Goal: Information Seeking & Learning: Learn about a topic

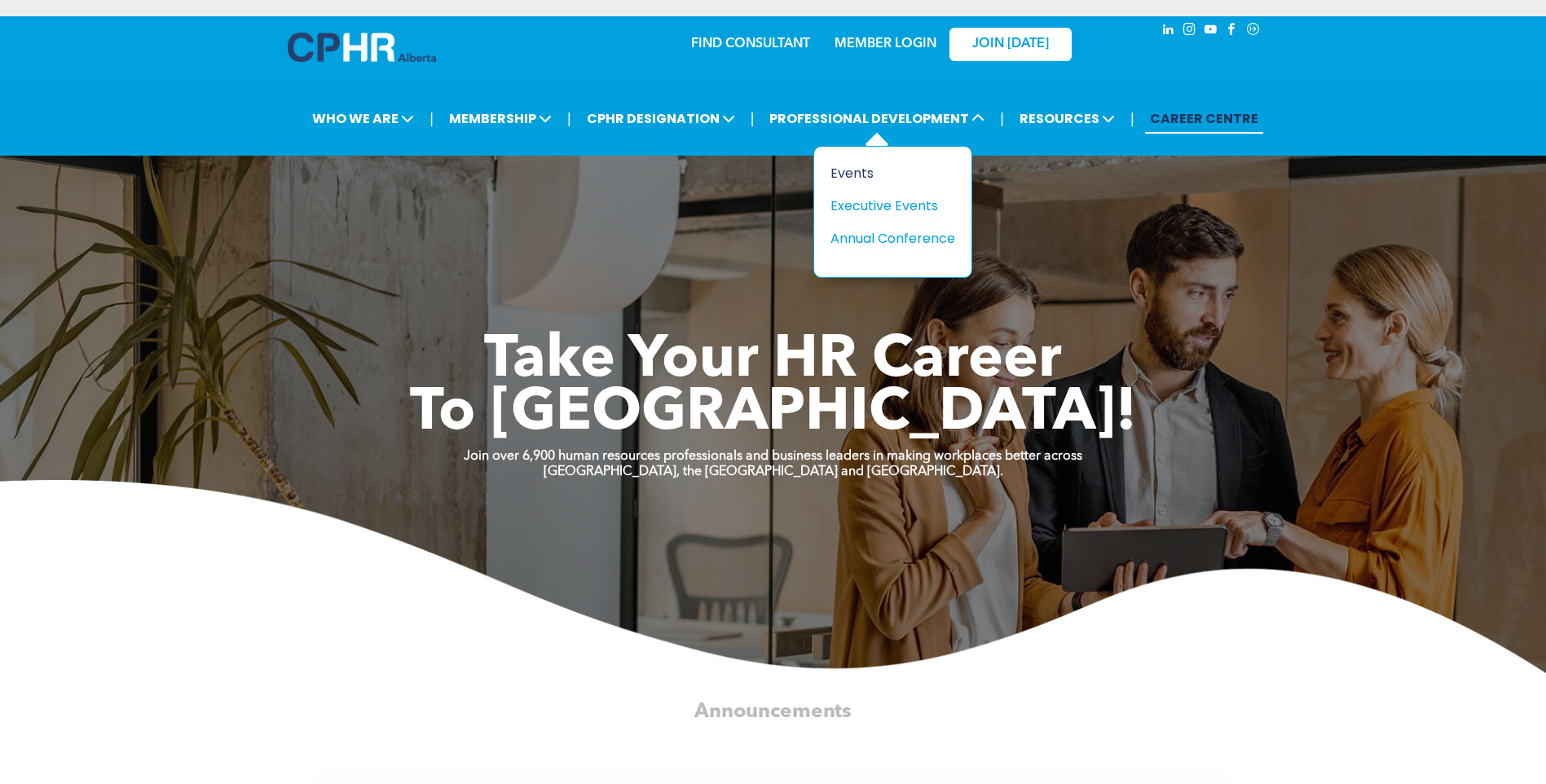
click at [867, 176] on div "Events" at bounding box center [887, 173] width 112 height 21
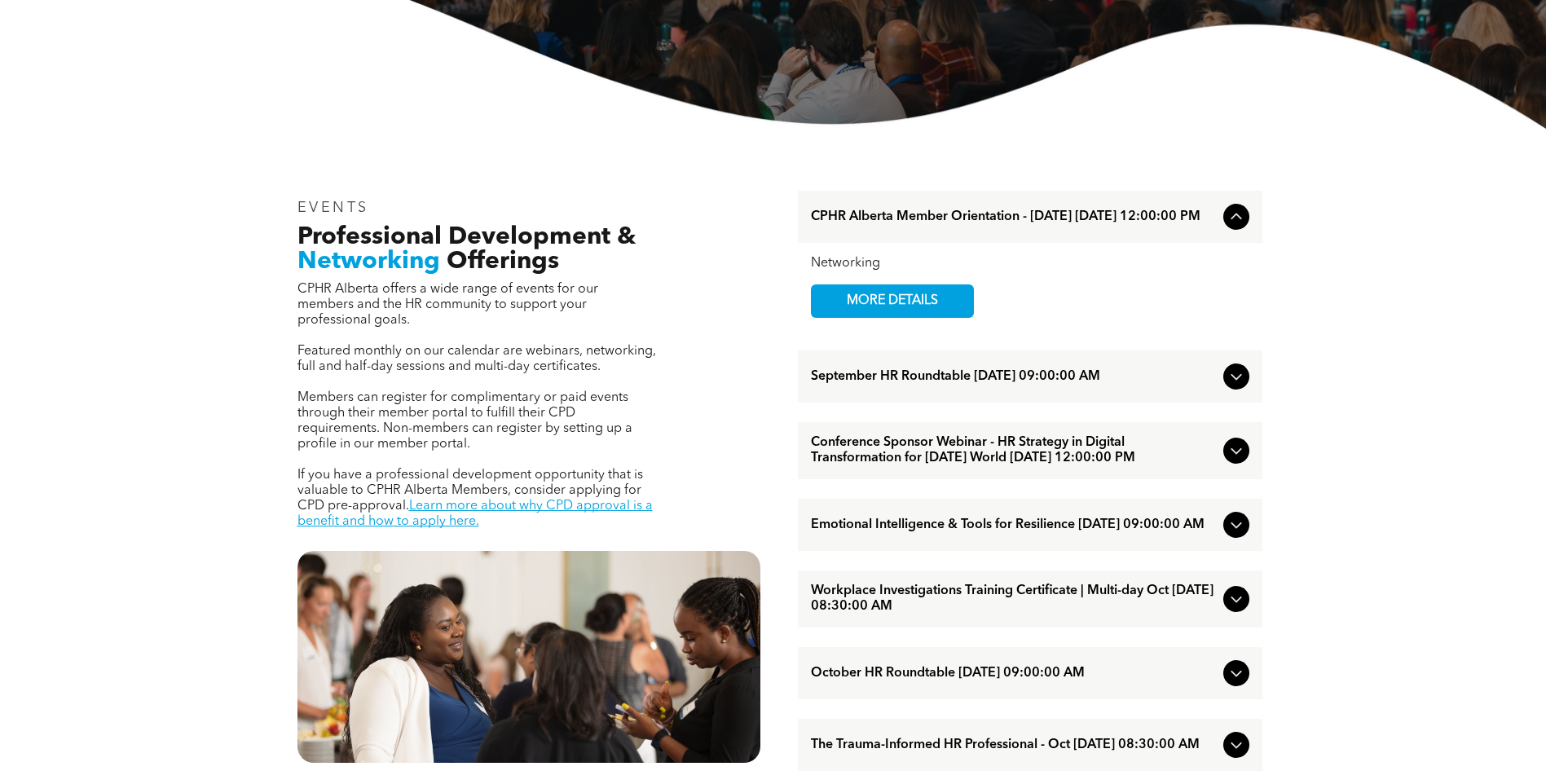
scroll to position [489, 0]
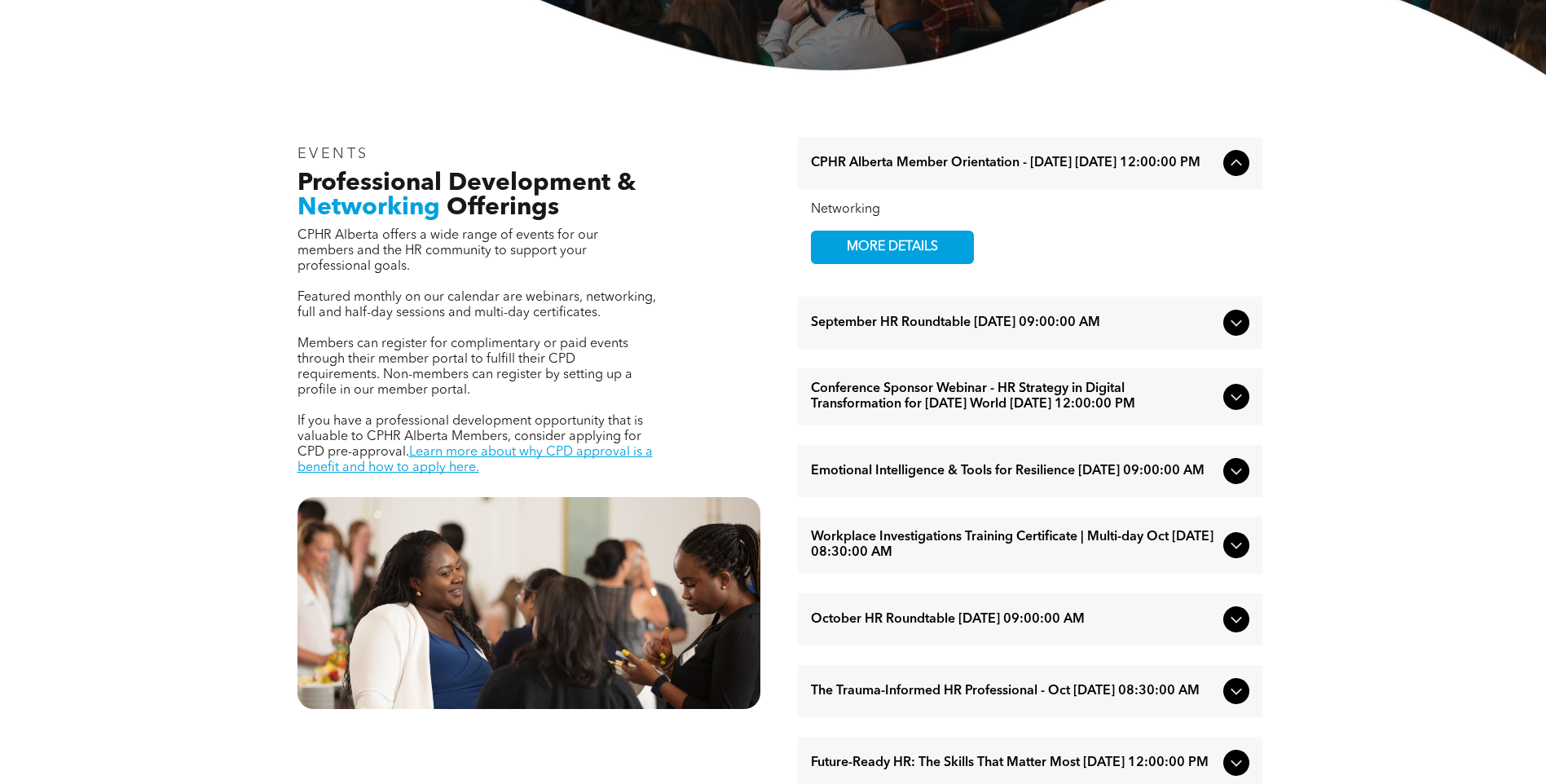
click at [1241, 330] on icon at bounding box center [1236, 323] width 20 height 20
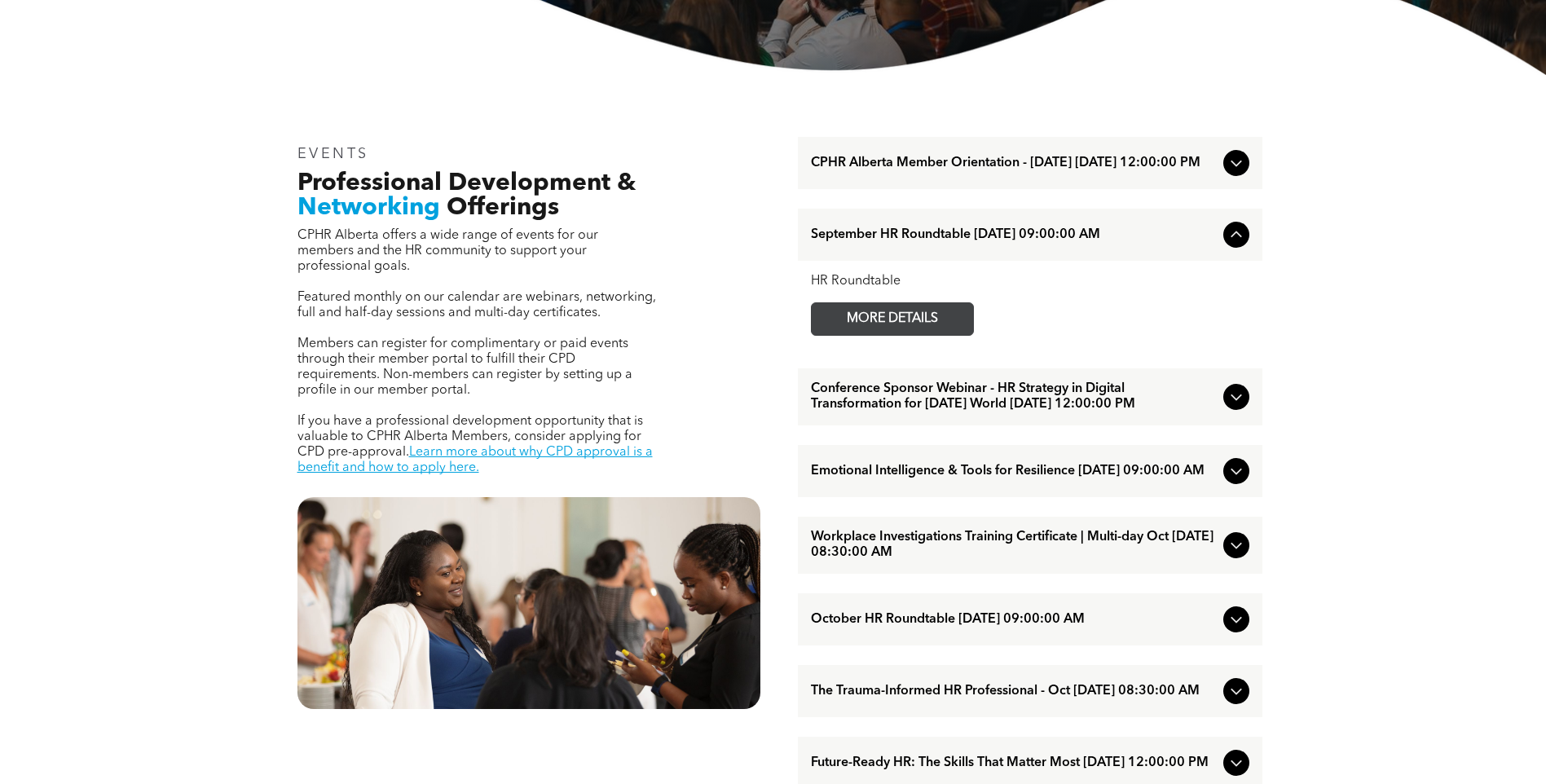
click at [918, 326] on span "MORE DETAILS" at bounding box center [892, 319] width 129 height 31
click at [1243, 406] on icon at bounding box center [1236, 396] width 20 height 20
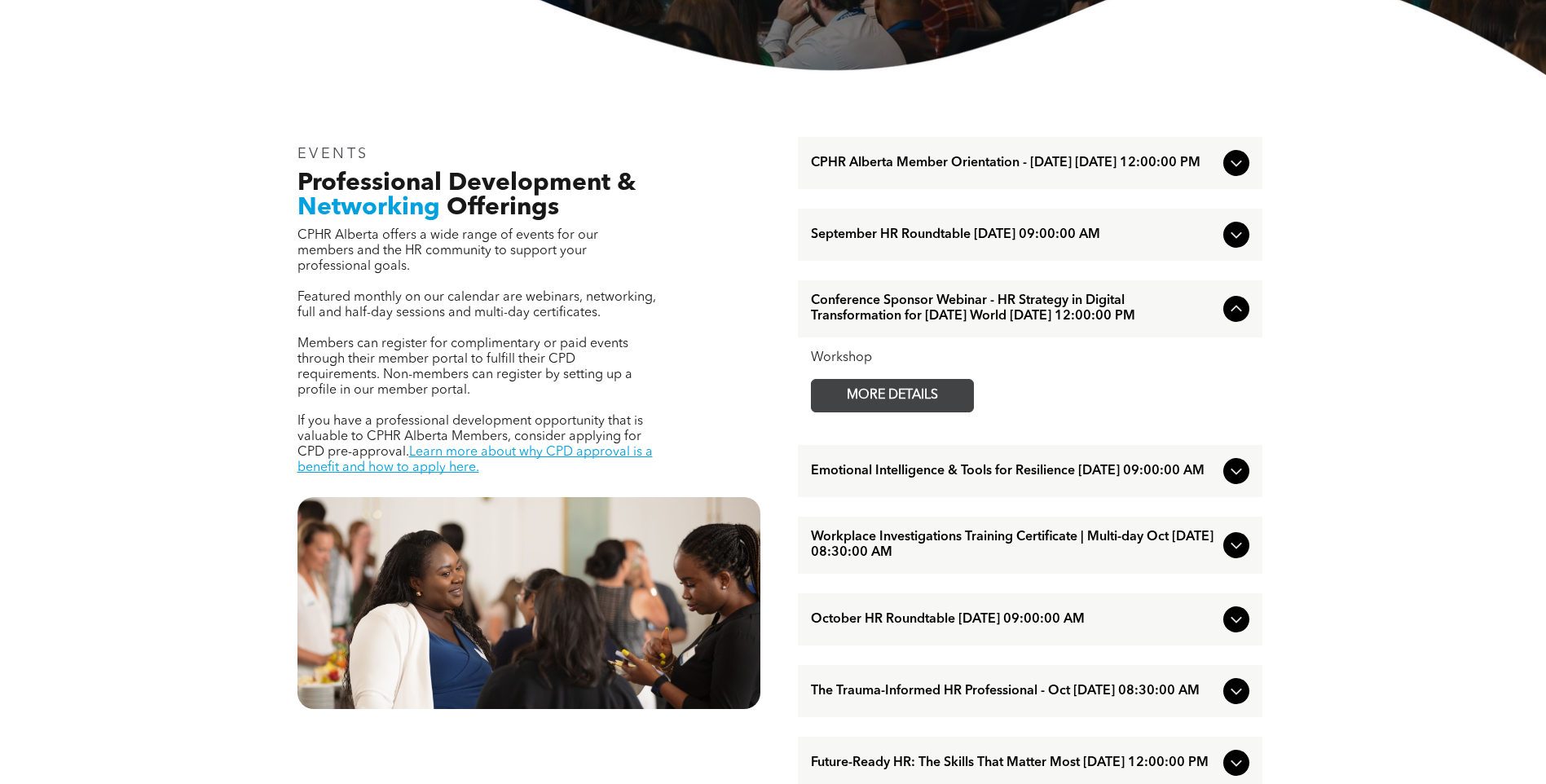
click at [957, 412] on link "MORE DETAILS" at bounding box center [893, 395] width 163 height 33
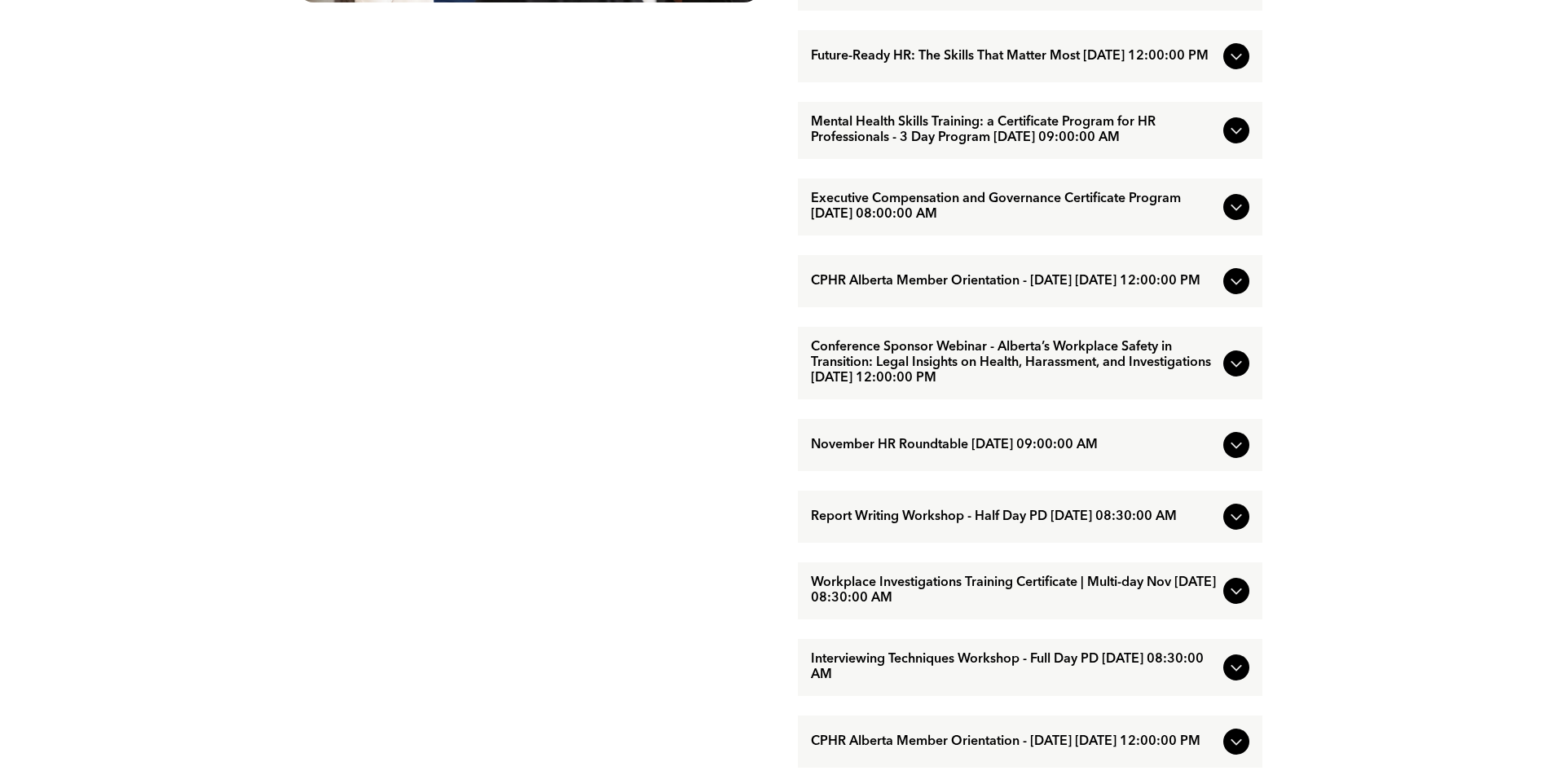
scroll to position [1222, 0]
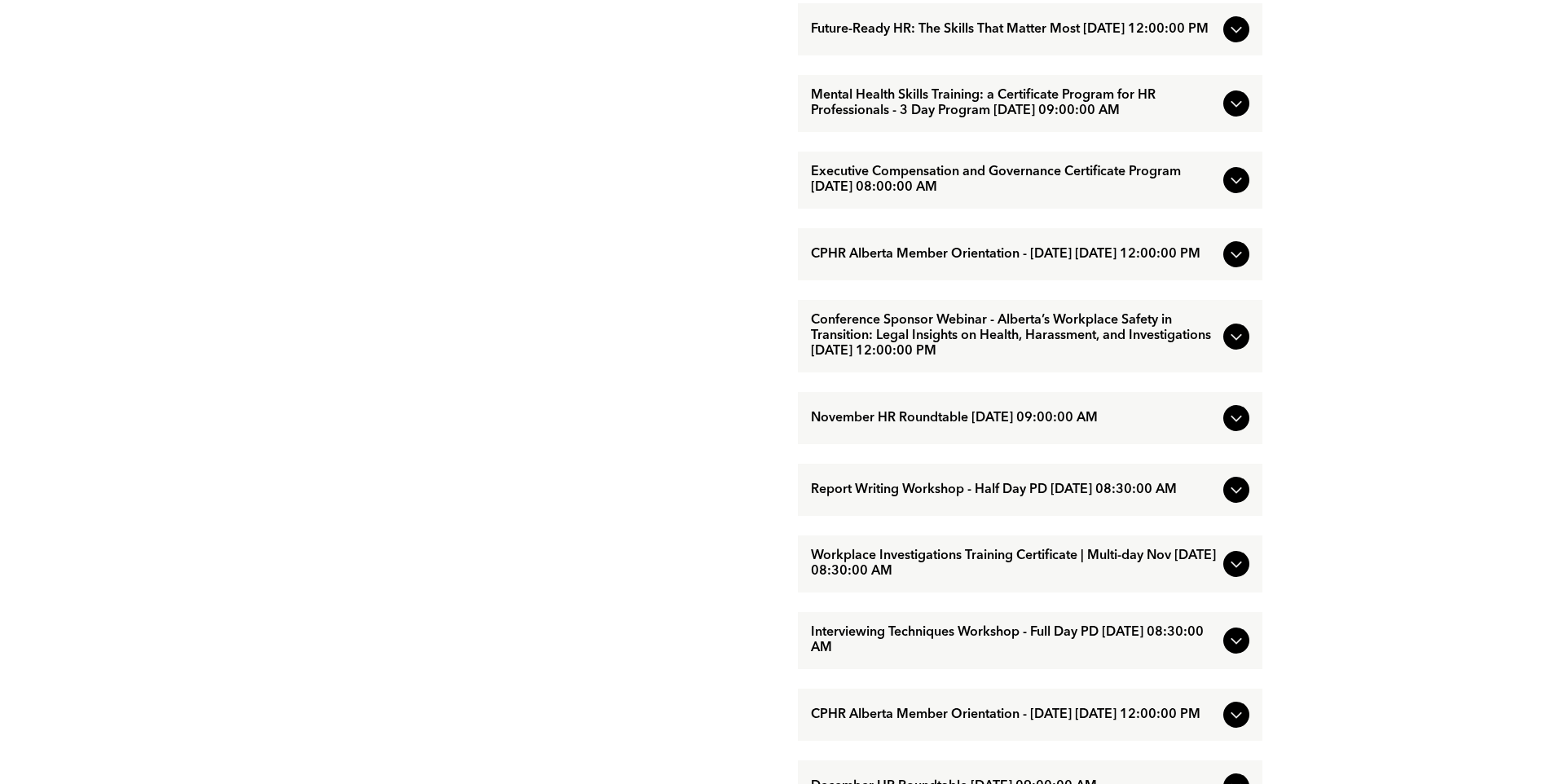
click at [1231, 346] on icon at bounding box center [1236, 336] width 20 height 20
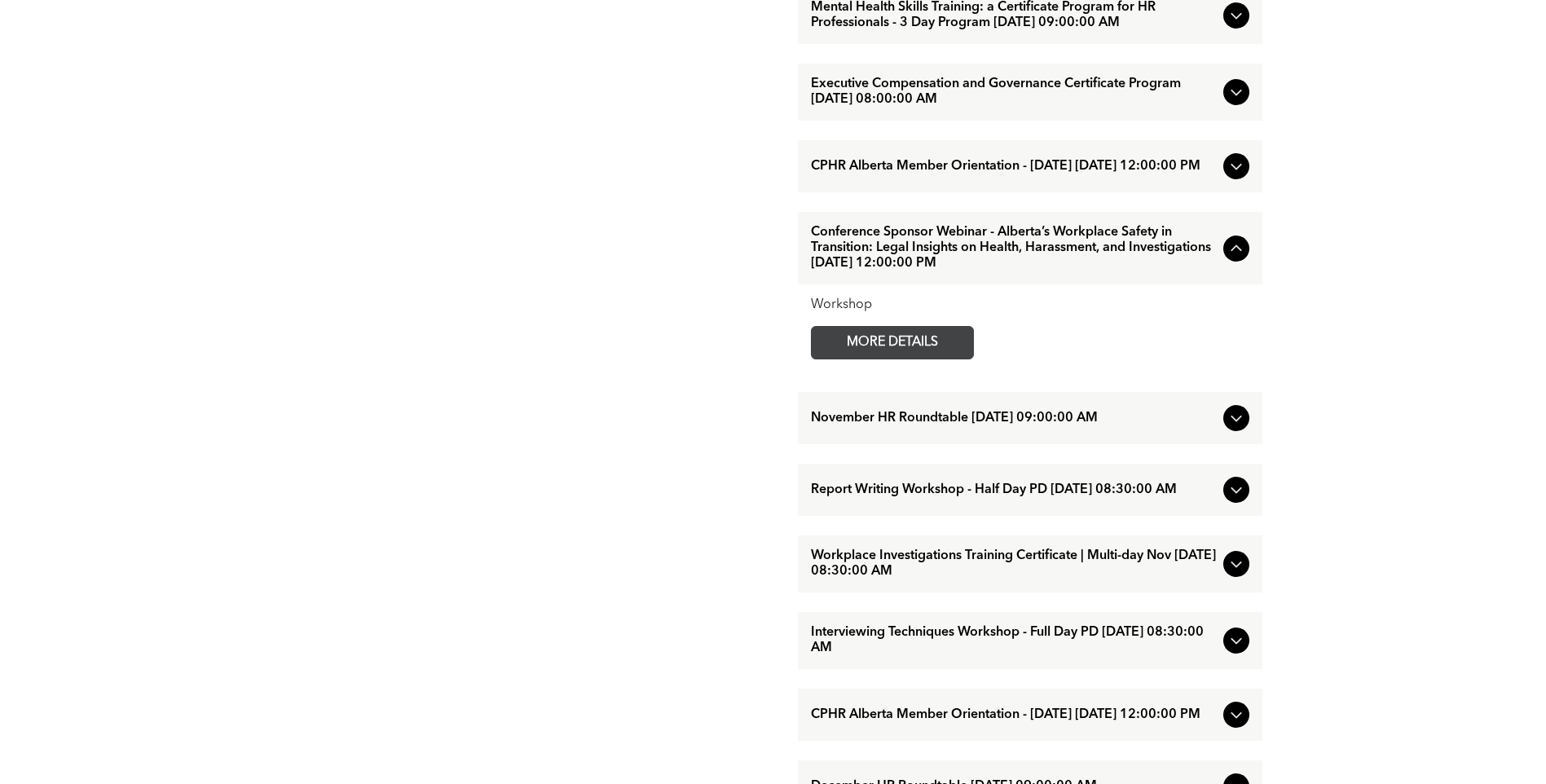
click at [907, 358] on span "MORE DETAILS" at bounding box center [892, 342] width 129 height 31
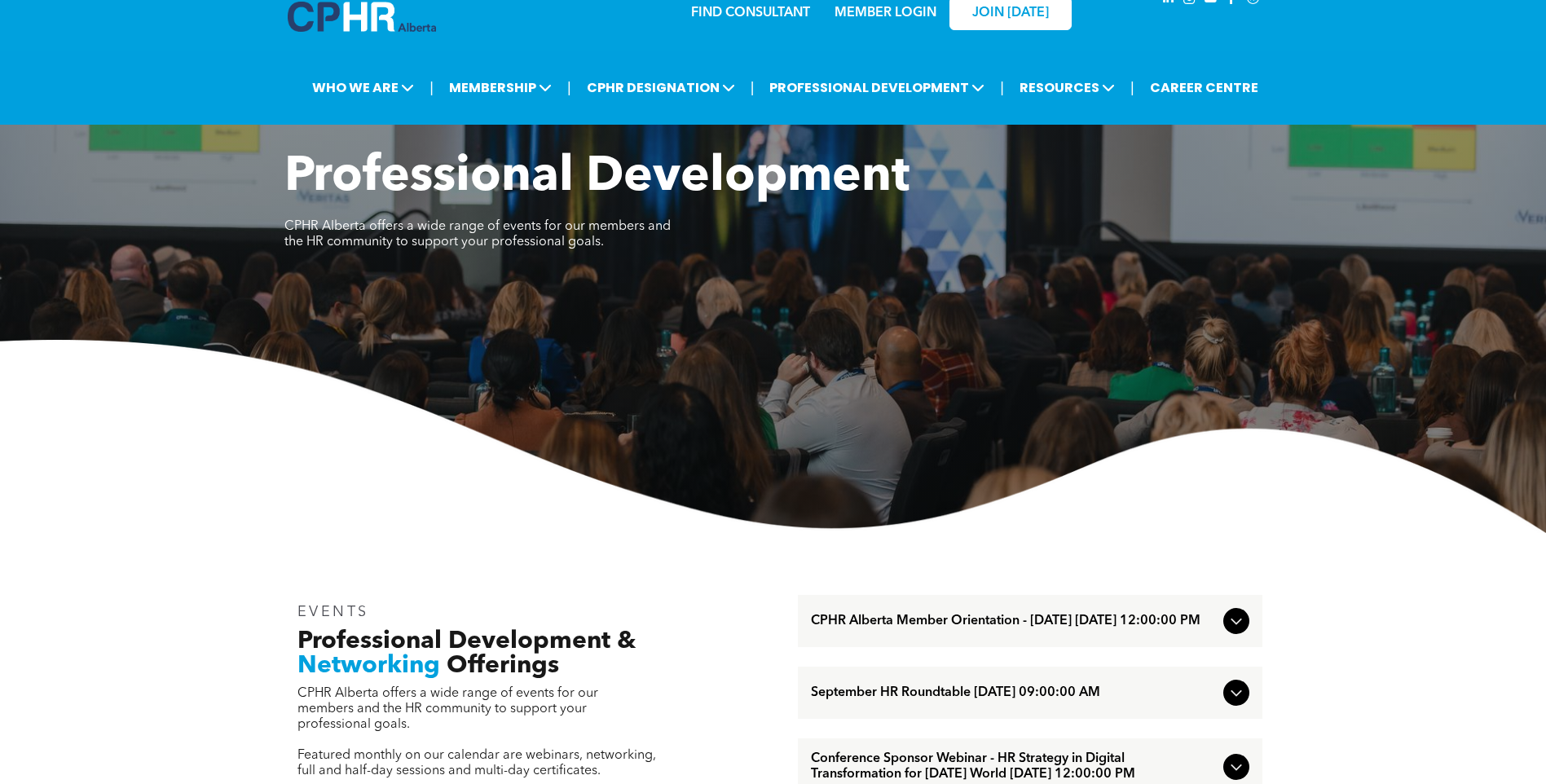
scroll to position [0, 0]
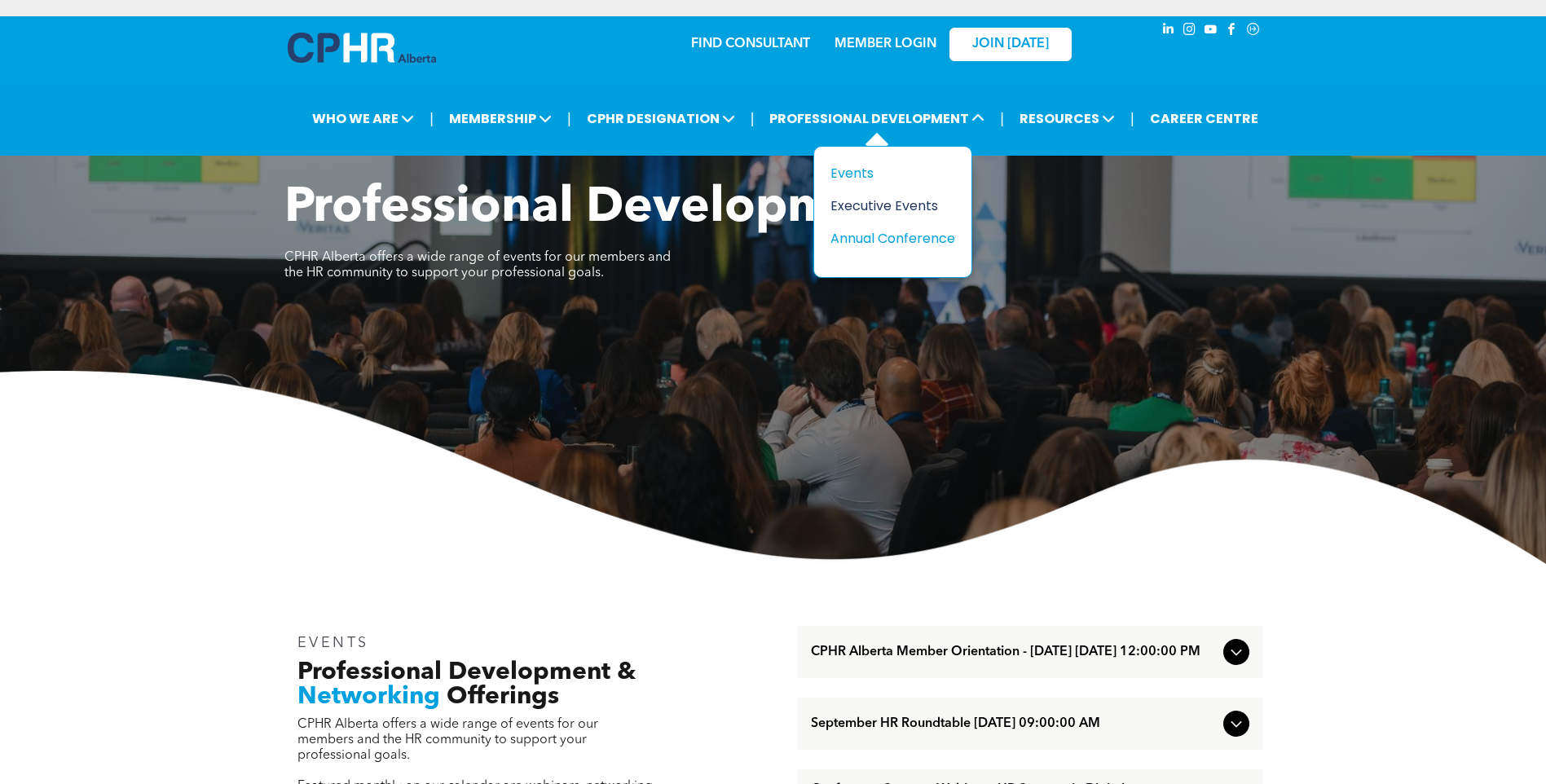
click at [900, 204] on div "Executive Events" at bounding box center [887, 206] width 112 height 21
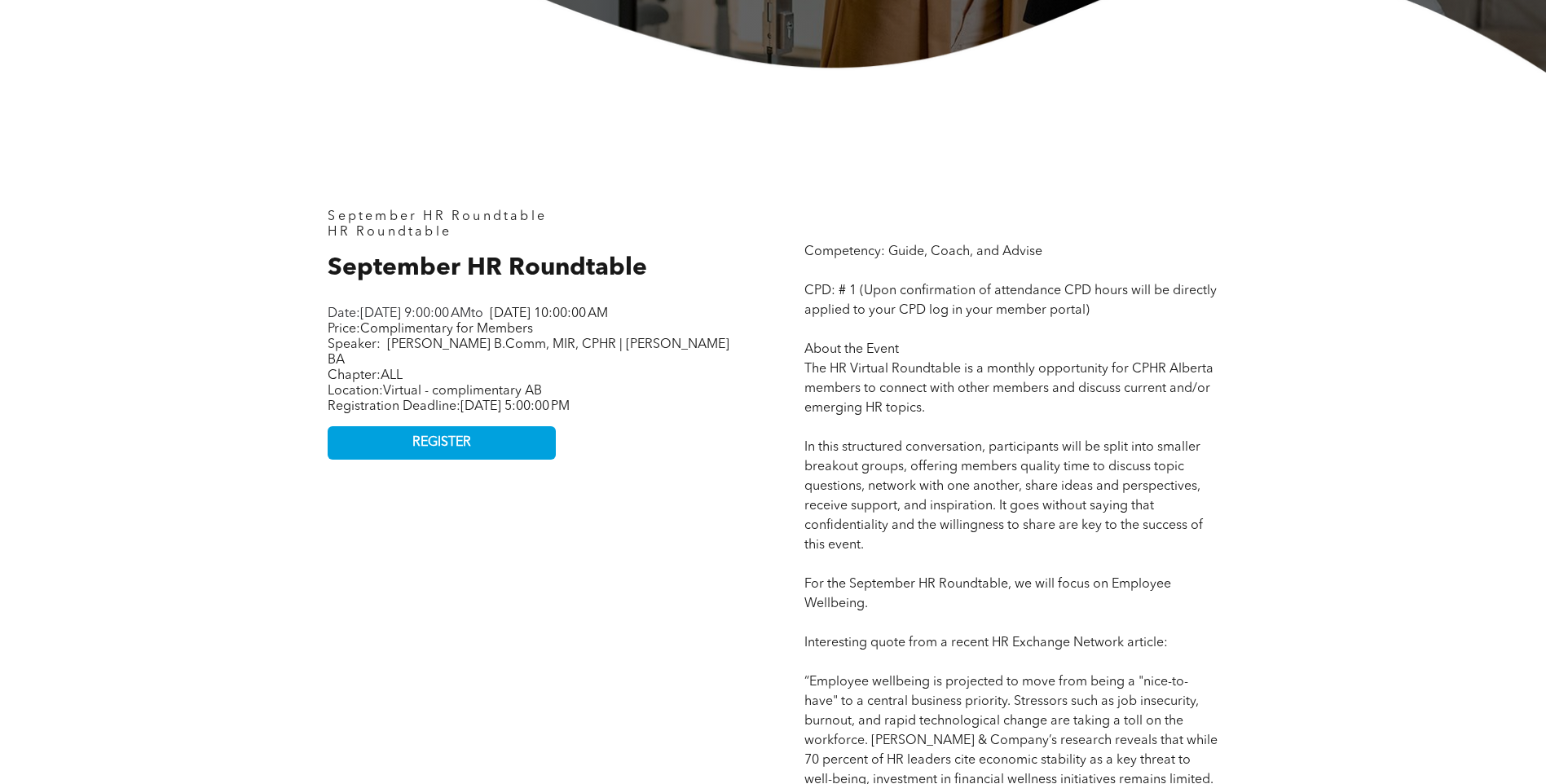
scroll to position [651, 0]
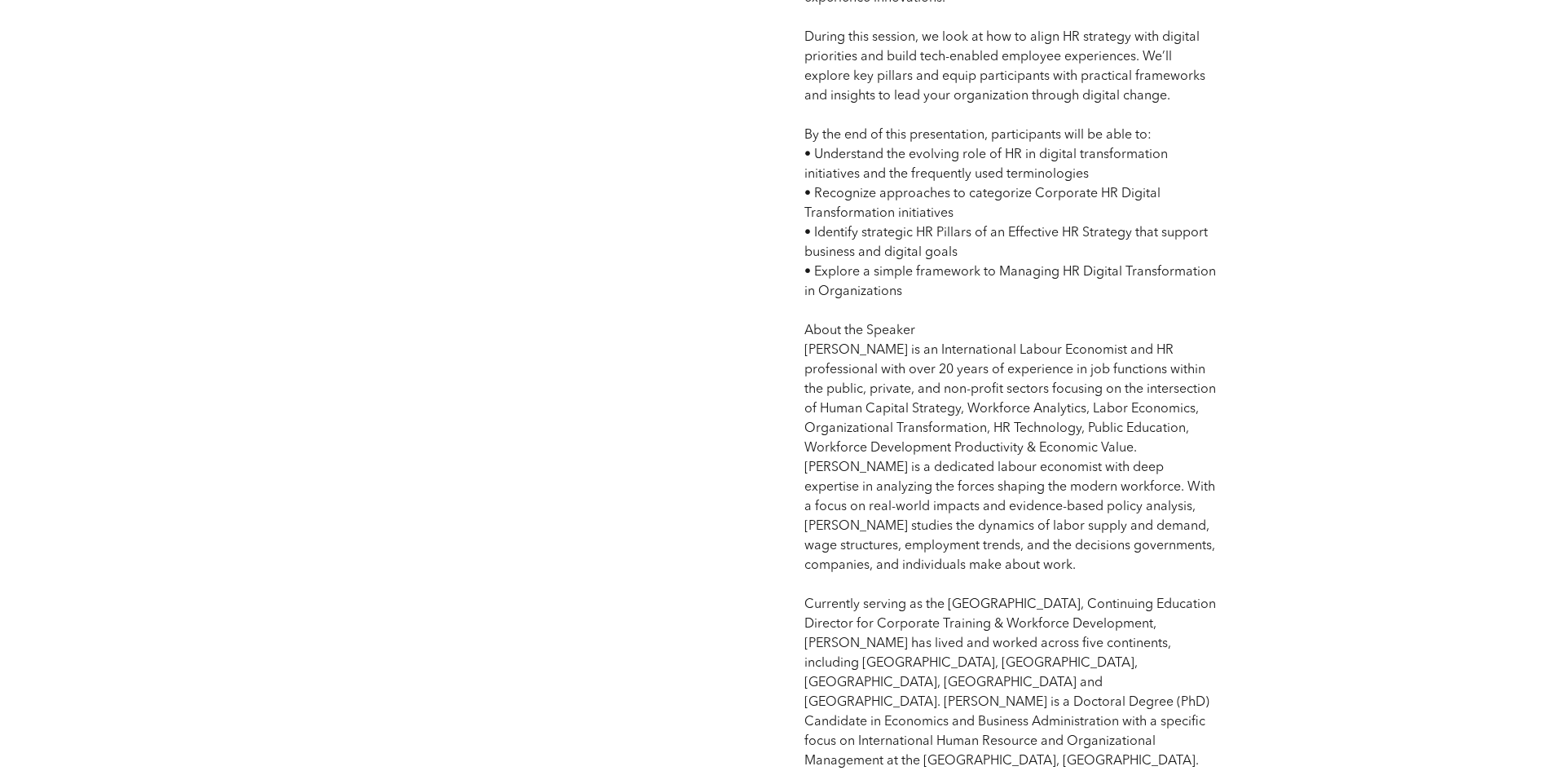
scroll to position [1222, 0]
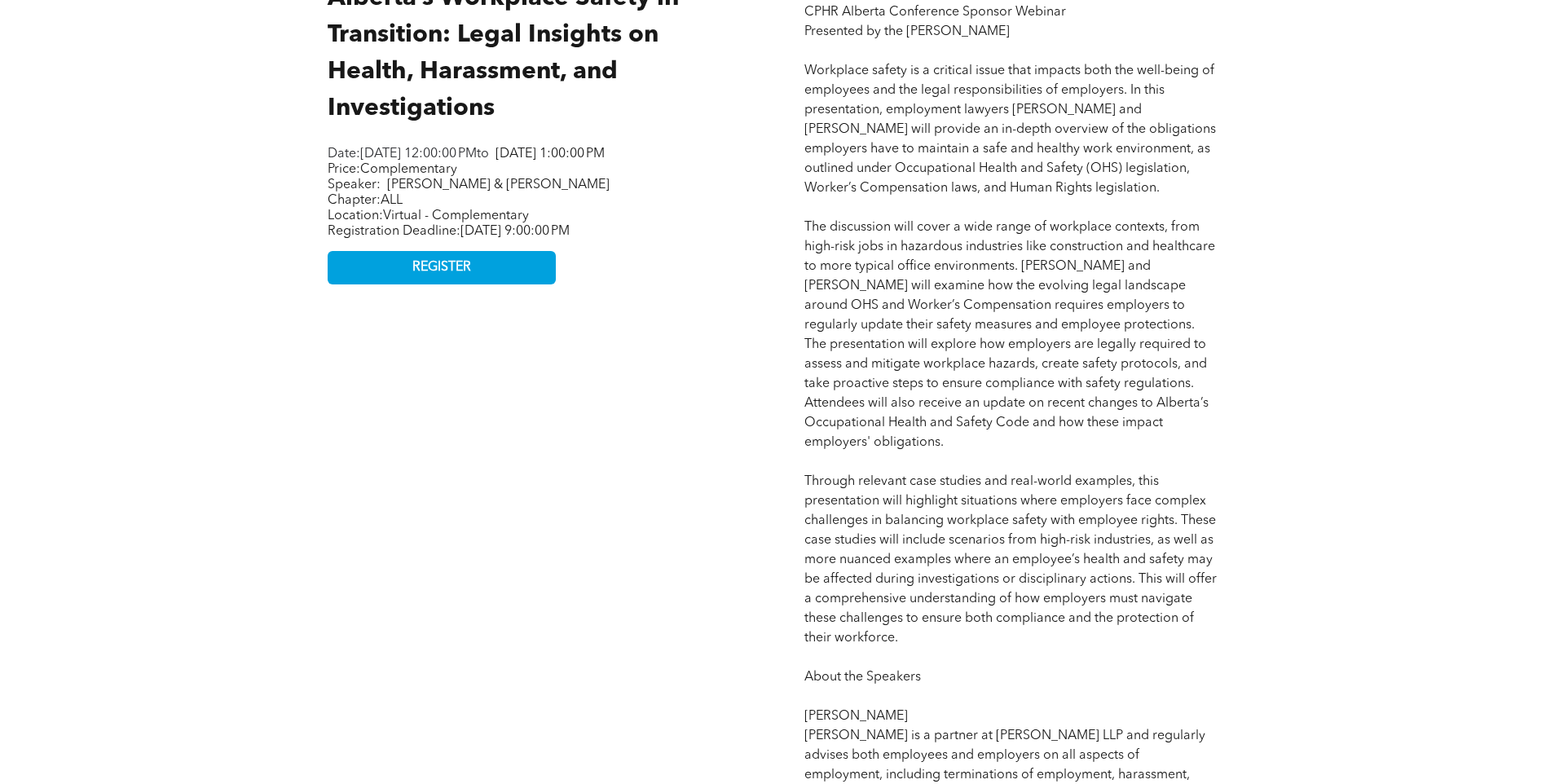
scroll to position [978, 0]
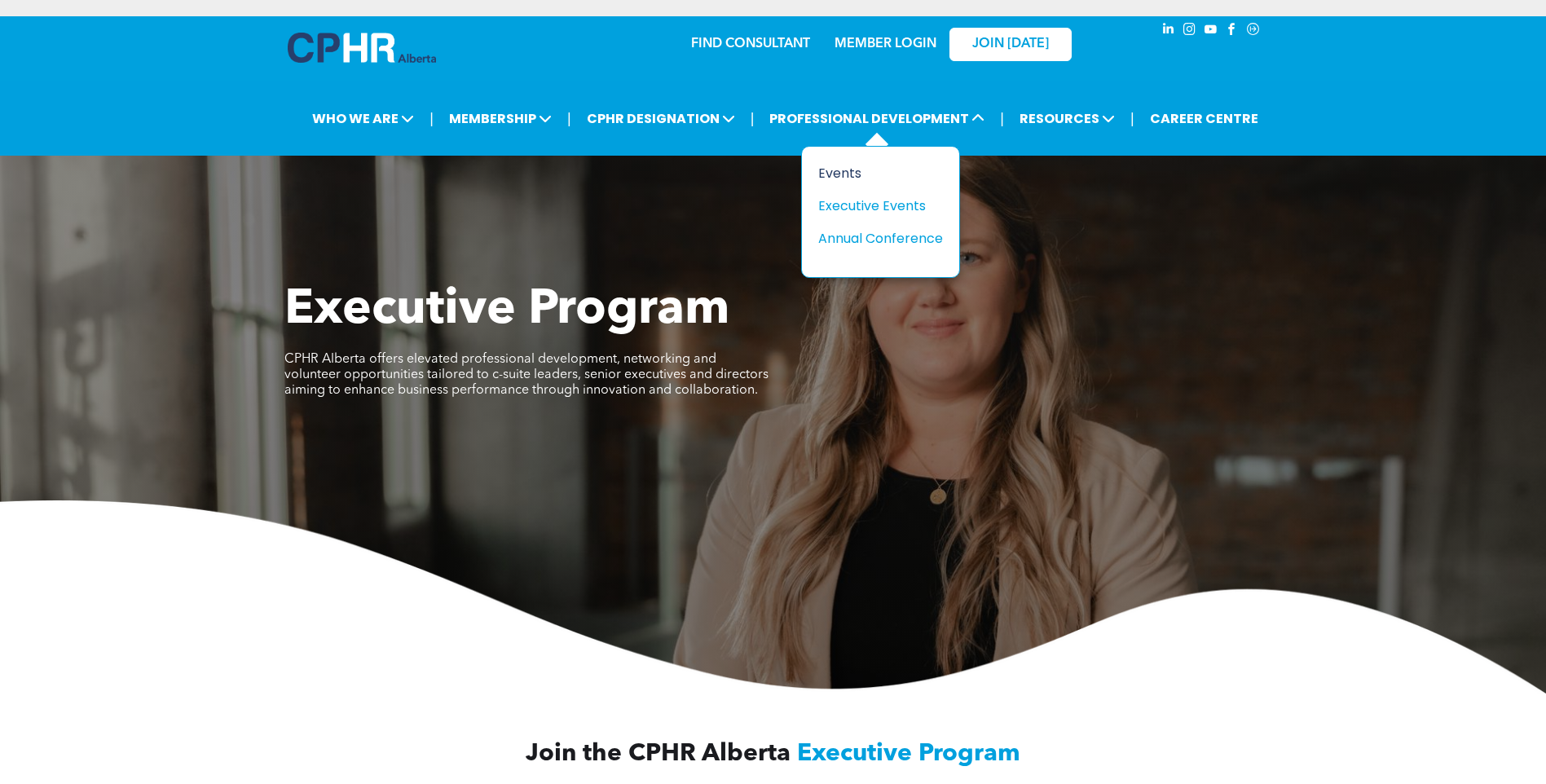
click at [855, 165] on div "Events" at bounding box center [874, 173] width 112 height 21
